Goal: Browse casually: Explore the website without a specific task or goal

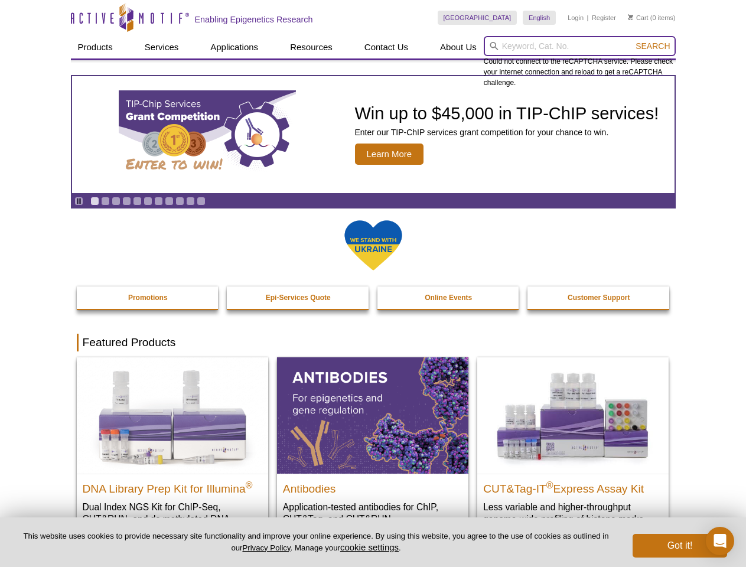
click at [579, 46] on input "search" at bounding box center [579, 46] width 192 height 20
click at [652, 46] on span "Search" at bounding box center [652, 45] width 34 height 9
click at [79, 201] on icon "Pause" at bounding box center [79, 201] width 8 height 8
click at [94, 201] on link "Go to slide 1" at bounding box center [94, 201] width 9 height 9
click at [105, 201] on link "Go to slide 2" at bounding box center [105, 201] width 9 height 9
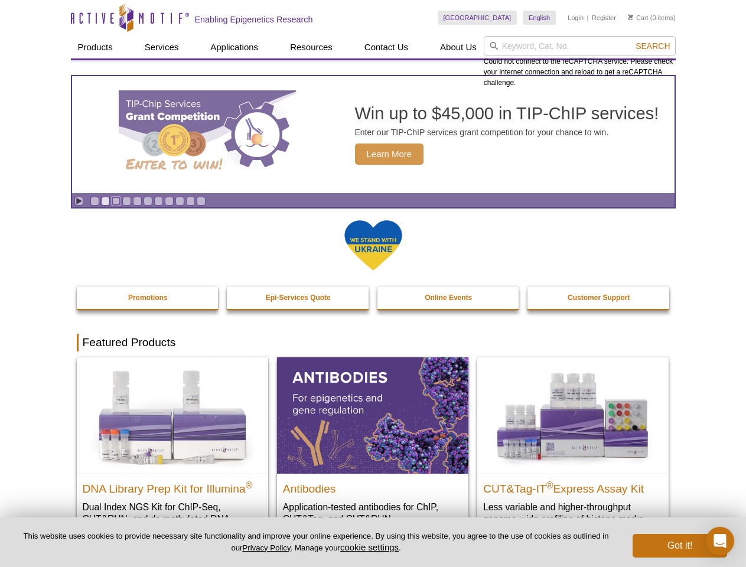
click at [116, 201] on link "Go to slide 3" at bounding box center [116, 201] width 9 height 9
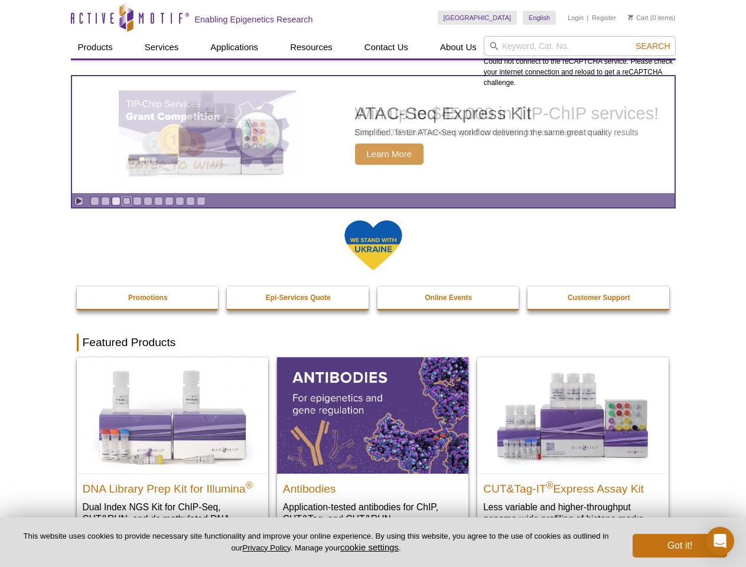
click at [126, 201] on link "Go to slide 4" at bounding box center [126, 201] width 9 height 9
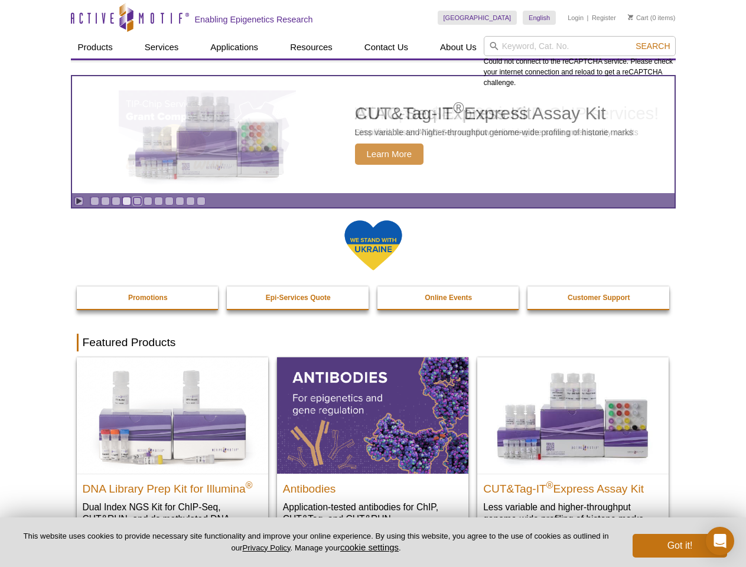
click at [137, 201] on link "Go to slide 5" at bounding box center [137, 201] width 9 height 9
